Goal: Information Seeking & Learning: Learn about a topic

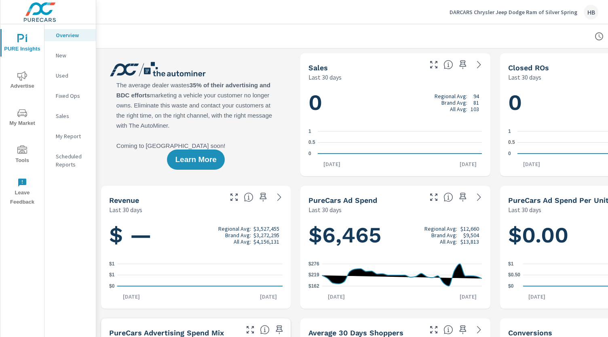
click at [23, 73] on icon "nav menu" at bounding box center [22, 76] width 10 height 10
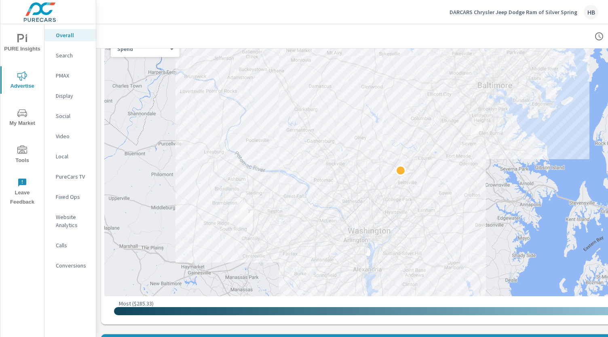
scroll to position [316, 0]
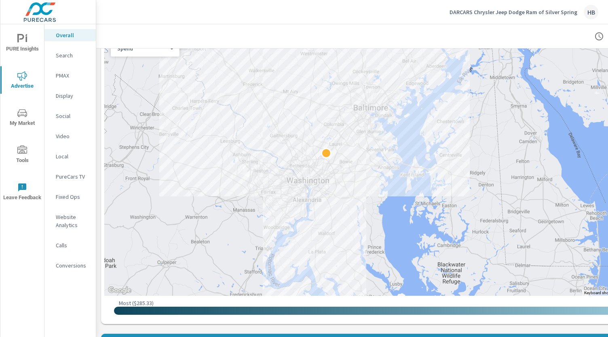
click at [27, 116] on span "My Market" at bounding box center [22, 118] width 39 height 20
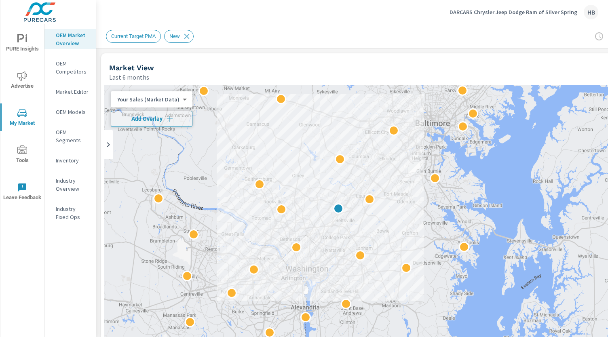
click at [69, 137] on p "OEM Segments" at bounding box center [73, 136] width 34 height 16
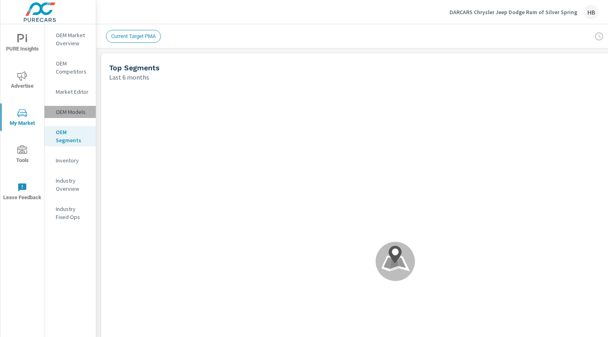
click at [68, 115] on p "OEM Models" at bounding box center [73, 112] width 34 height 8
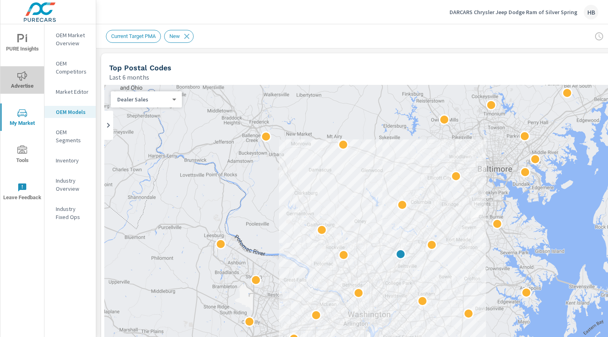
click at [20, 77] on icon "nav menu" at bounding box center [22, 75] width 10 height 9
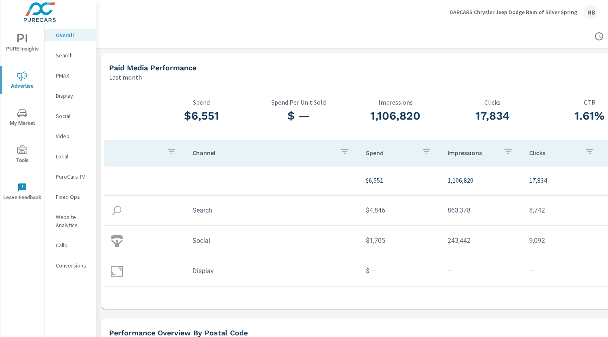
click at [67, 57] on p "Search" at bounding box center [73, 55] width 34 height 8
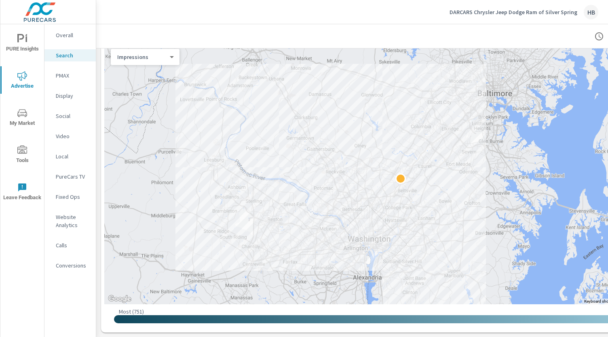
scroll to position [109, 0]
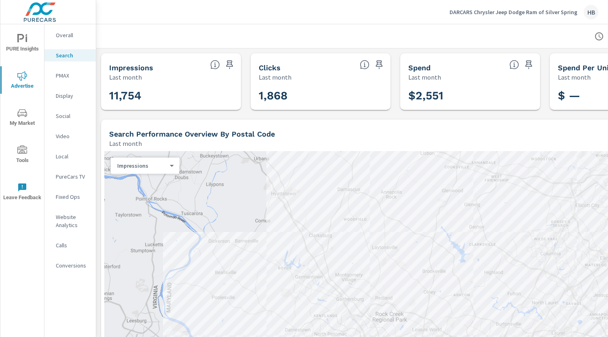
click at [68, 70] on div "PMAX" at bounding box center [69, 76] width 51 height 12
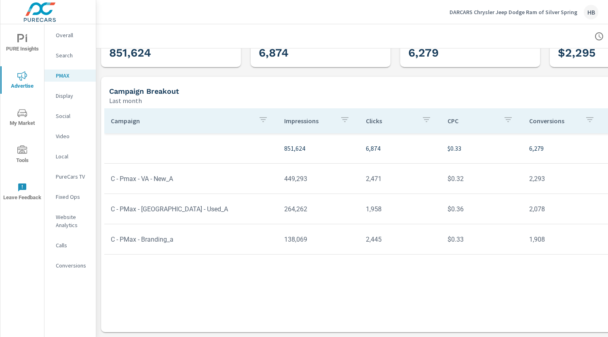
scroll to position [0, 16]
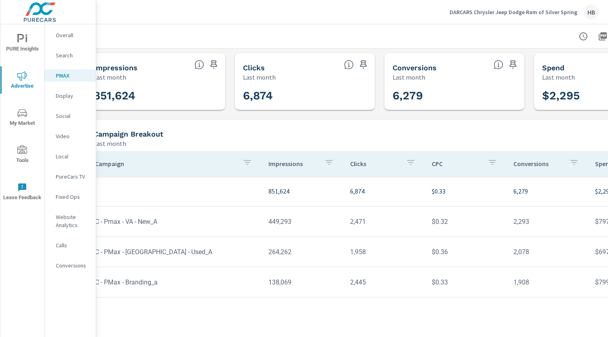
click at [18, 41] on icon "nav menu" at bounding box center [20, 38] width 7 height 8
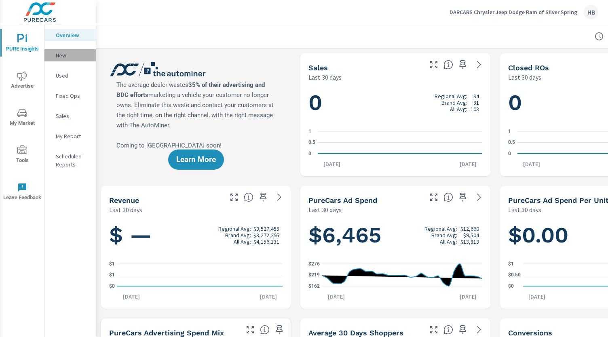
click at [68, 58] on p "New" at bounding box center [73, 55] width 34 height 8
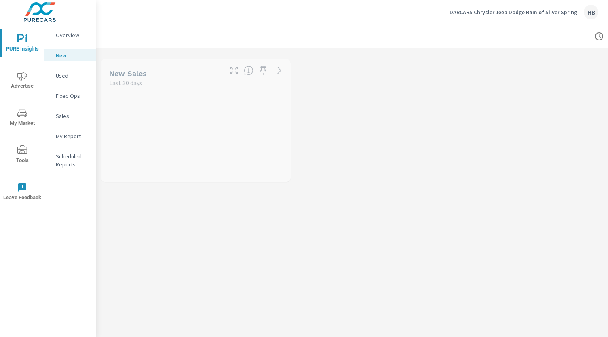
click at [68, 41] on div "Overview" at bounding box center [69, 35] width 51 height 12
